Goal: Complete application form

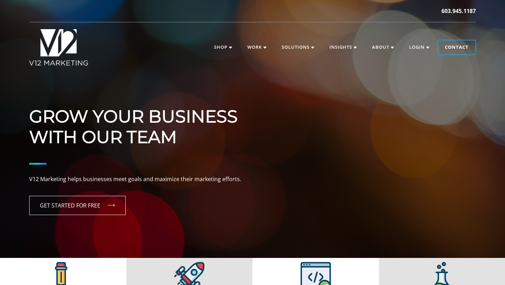
click at [459, 47] on link "Contact" at bounding box center [456, 48] width 37 height 14
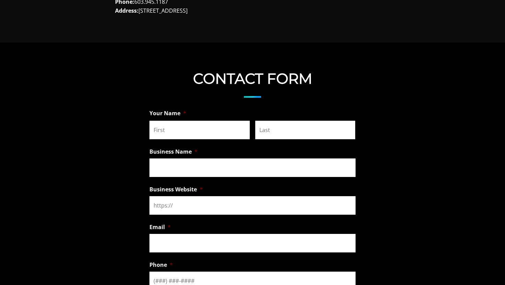
scroll to position [470, 0]
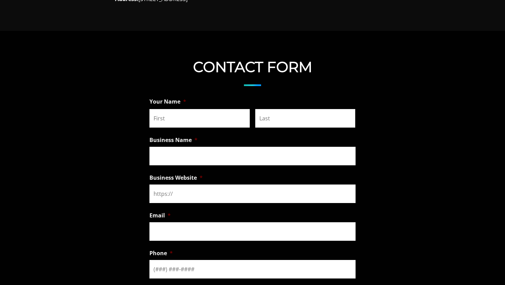
click at [172, 116] on input "First" at bounding box center [199, 118] width 100 height 19
type input "Misbah"
click at [273, 117] on input "Last" at bounding box center [305, 118] width 100 height 19
type input "Huda"
click at [159, 149] on input "Business Name *" at bounding box center [252, 156] width 206 height 19
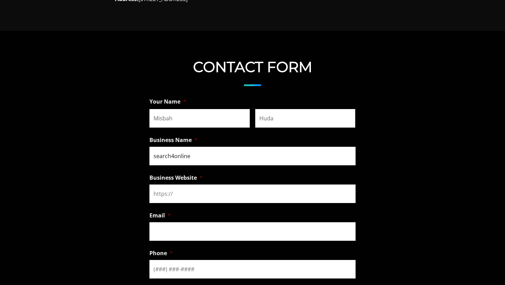
type input "search4online"
click at [169, 187] on input "Business Website *" at bounding box center [252, 194] width 206 height 19
paste input "https://www.alphaanatomy.net"
type input "https://www.alphaanatomy.net"
click at [165, 239] on input "Email *" at bounding box center [252, 231] width 206 height 19
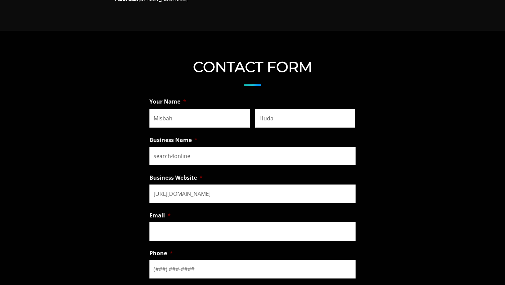
paste input "misbah.h@search4online.com"
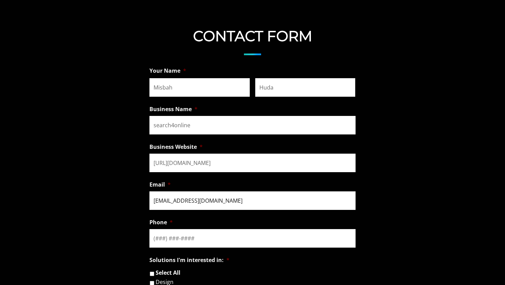
scroll to position [515, 0]
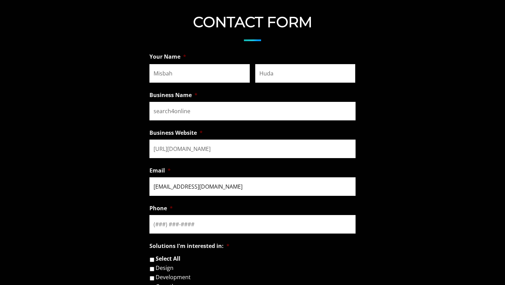
type input "misbah.h@search4online.com"
click at [167, 218] on input "Phone *" at bounding box center [252, 224] width 206 height 19
type input "(___) ___-____"
paste input "825) 033-8148"
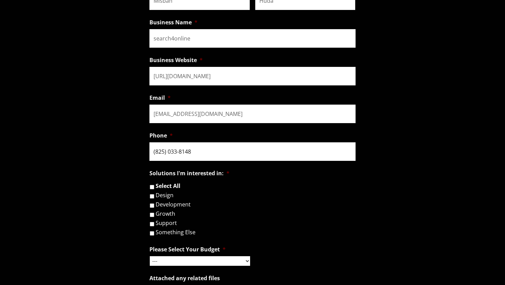
scroll to position [588, 0]
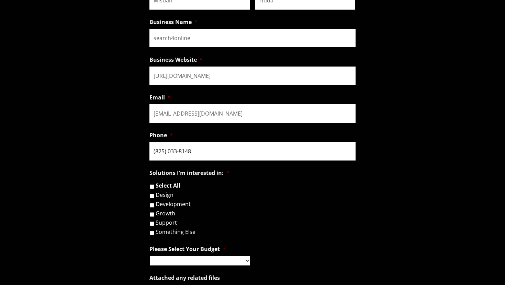
type input "(825) 033-8148"
click at [152, 215] on input "Growth" at bounding box center [152, 215] width 4 height 4
checkbox input "true"
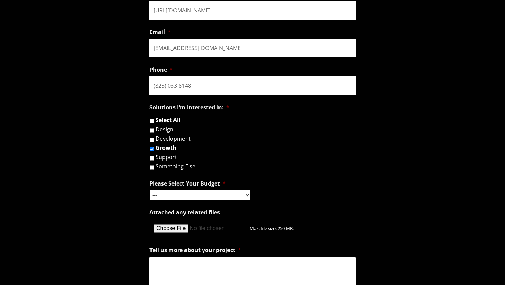
scroll to position [654, 0]
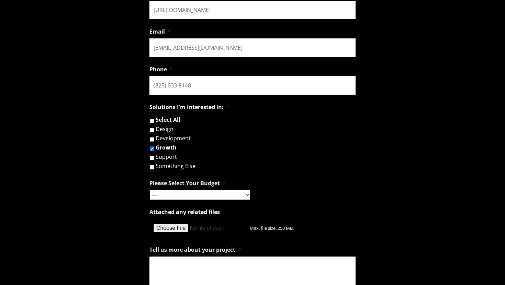
click at [173, 194] on select "--- Hourly Support: $100 / Hour Less than $1,000 $1,000 - $5,000 $5,000 - $20,0…" at bounding box center [200, 195] width 100 height 10
select select "$1,000 - $5,000"
click at [150, 191] on select "--- Hourly Support: $100 / Hour Less than $1,000 $1,000 - $5,000 $5,000 - $20,0…" at bounding box center [200, 195] width 100 height 10
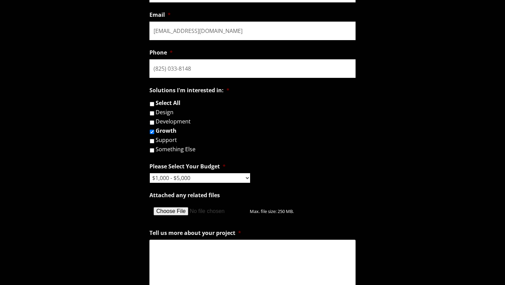
scroll to position [677, 0]
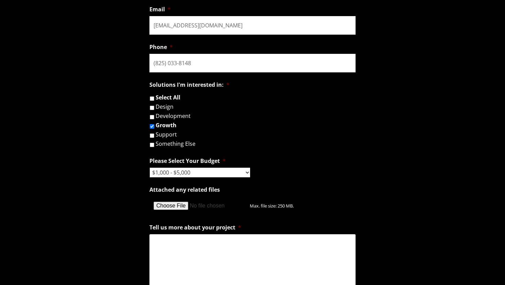
click at [161, 251] on textarea "Tell us more about your project *" at bounding box center [252, 261] width 206 height 55
paste textarea "We have a client who is currently looking for on-page and technical SEO service…"
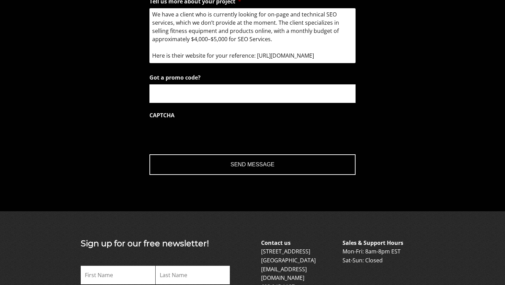
scroll to position [905, 0]
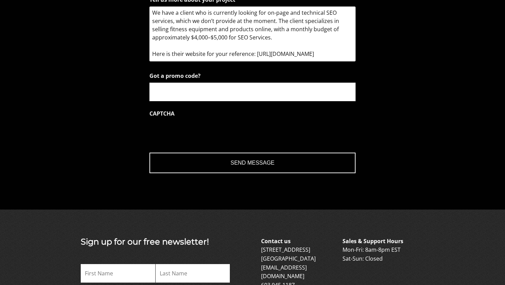
type textarea "We have a client who is currently looking for on-page and technical SEO service…"
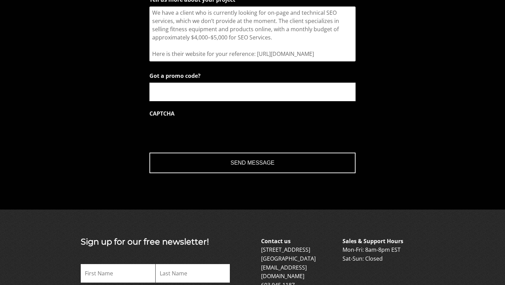
click at [266, 163] on input "Send Message" at bounding box center [252, 163] width 206 height 21
click at [252, 169] on input "Send Message" at bounding box center [252, 163] width 206 height 21
